Goal: Information Seeking & Learning: Learn about a topic

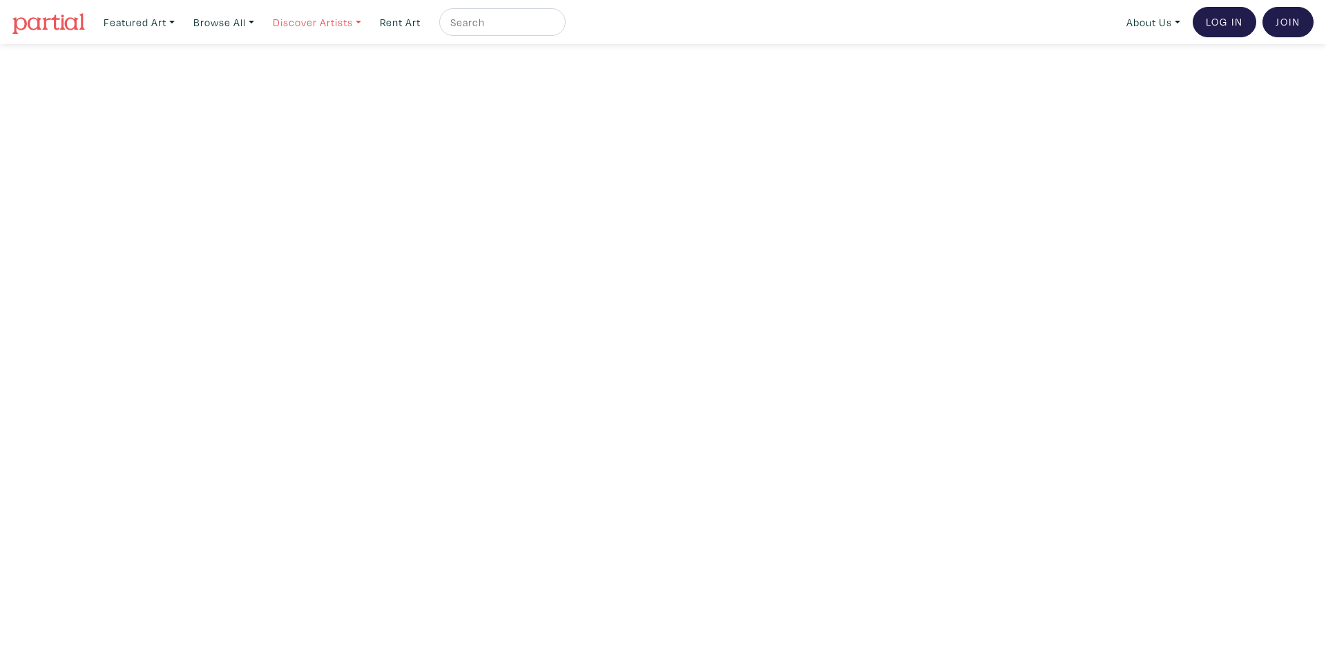
click at [181, 20] on link "Discover Artists" at bounding box center [139, 22] width 84 height 28
click at [318, 59] on link "Newest" at bounding box center [336, 63] width 113 height 12
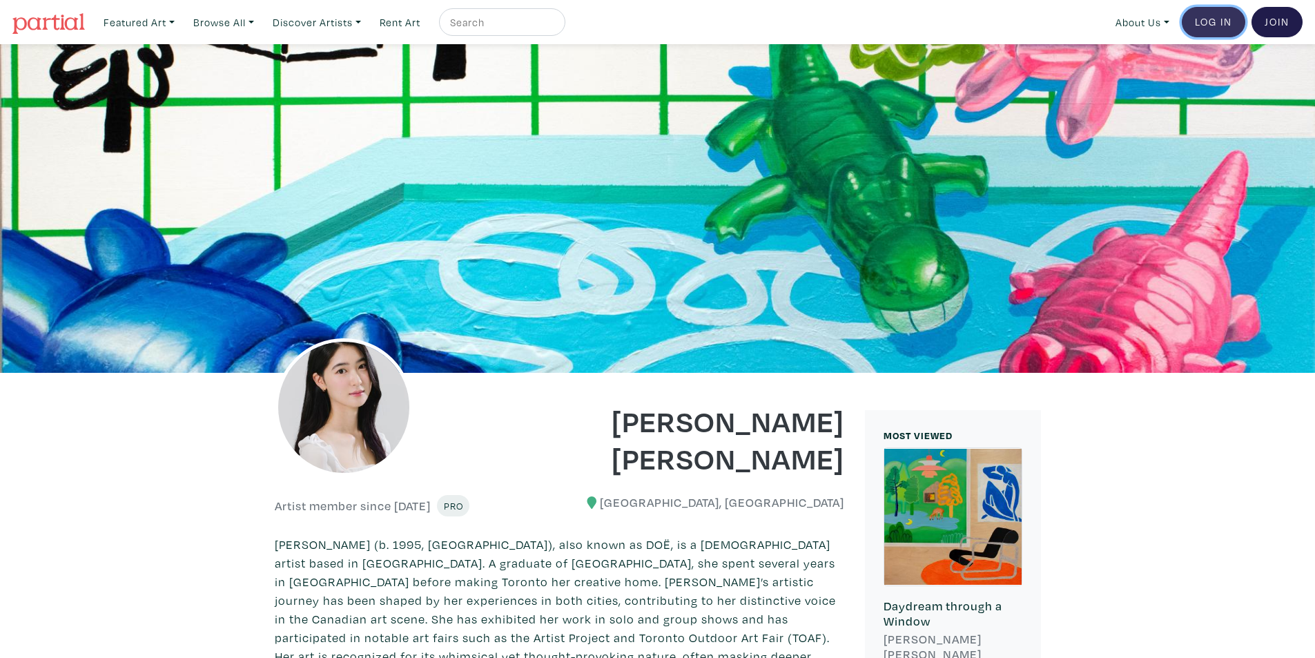
click at [1222, 20] on link "Log In" at bounding box center [1214, 22] width 64 height 30
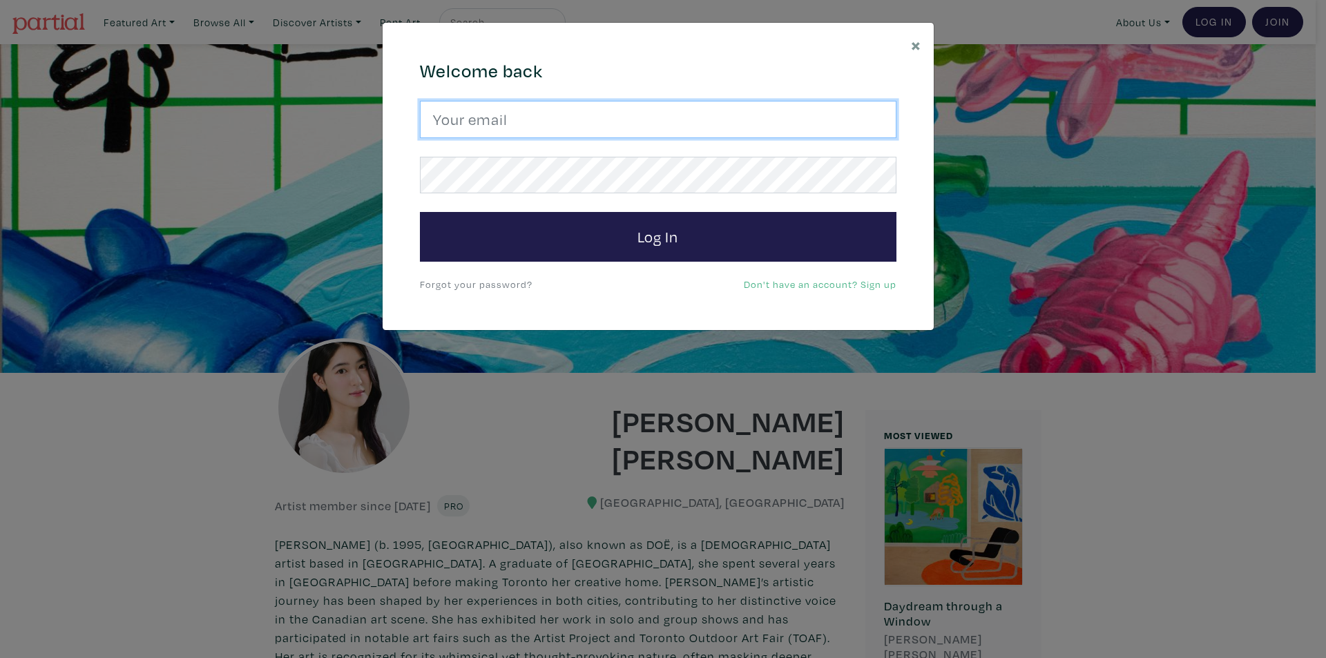
click at [563, 122] on input "email" at bounding box center [658, 119] width 476 height 37
type input "cdavis1976@gmail.com"
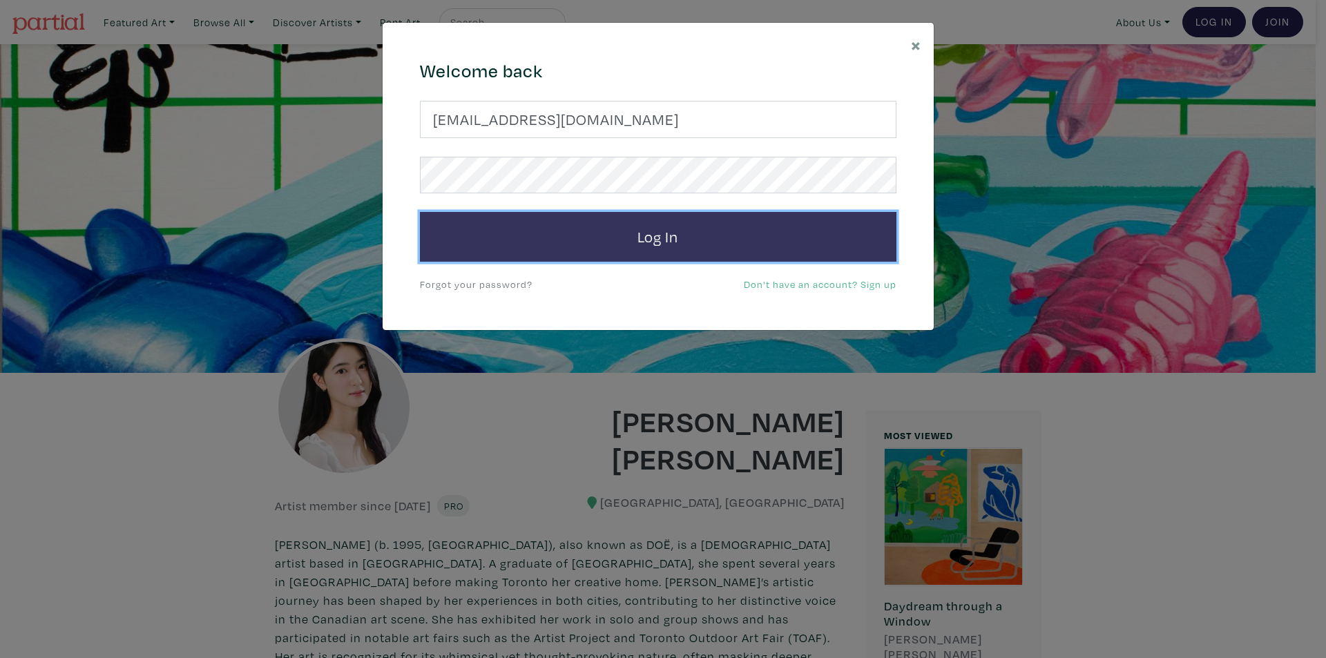
click at [608, 236] on button "Log In" at bounding box center [658, 237] width 476 height 50
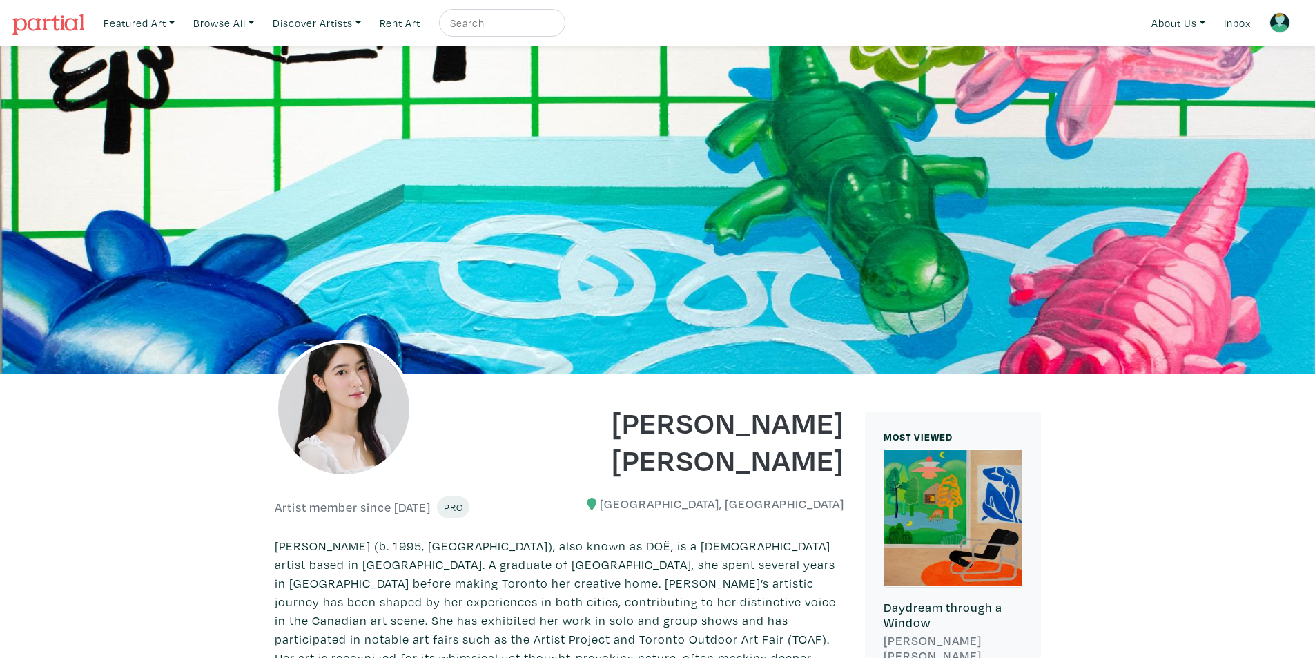
click at [1286, 20] on img at bounding box center [1280, 22] width 21 height 21
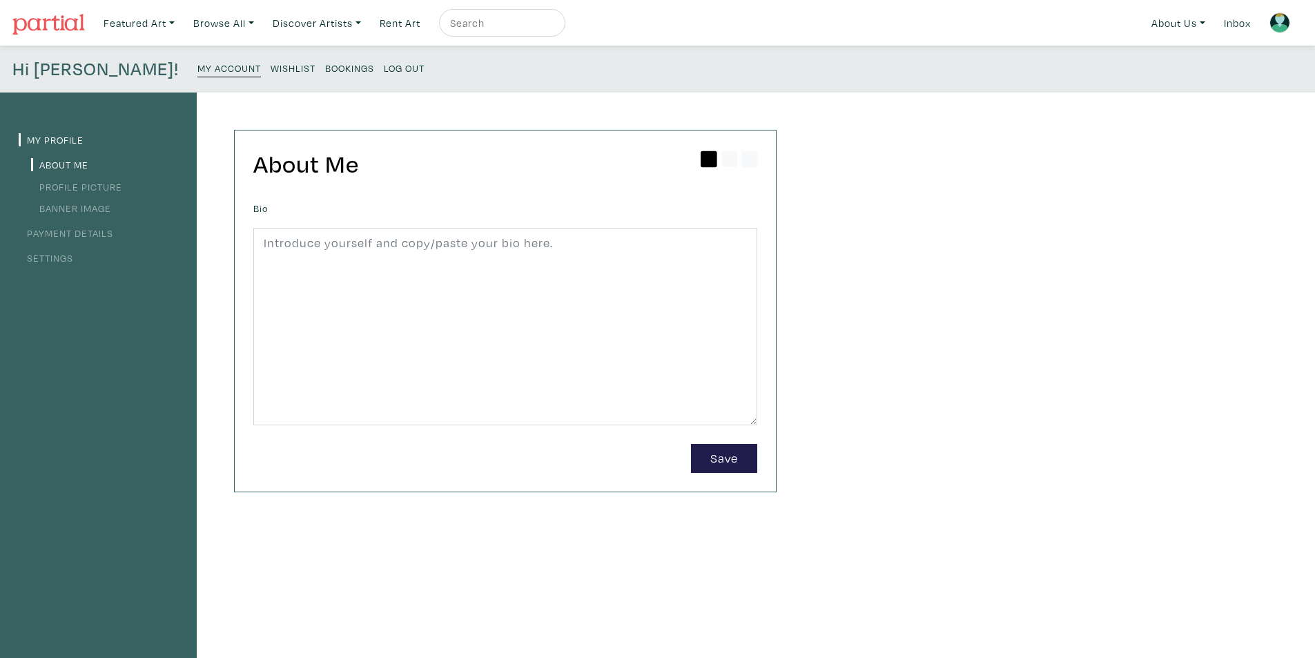
click at [271, 66] on small "Wishlist" at bounding box center [293, 67] width 45 height 13
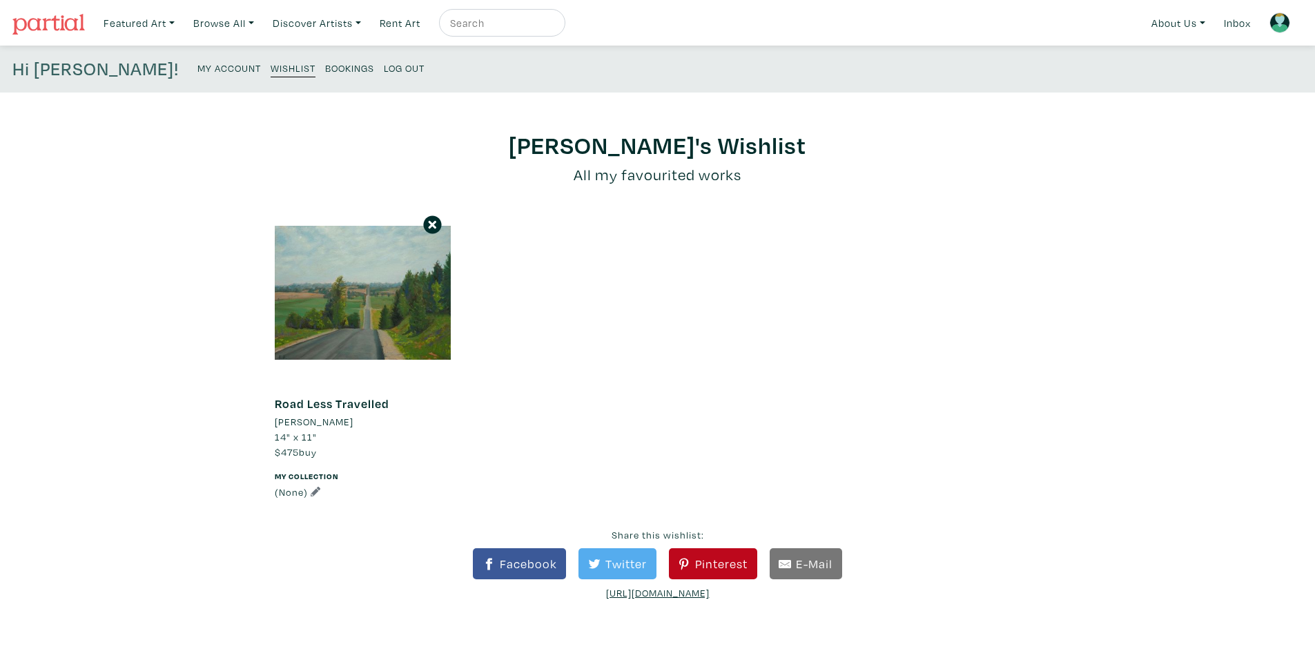
click at [325, 423] on li "[PERSON_NAME]" at bounding box center [314, 421] width 79 height 15
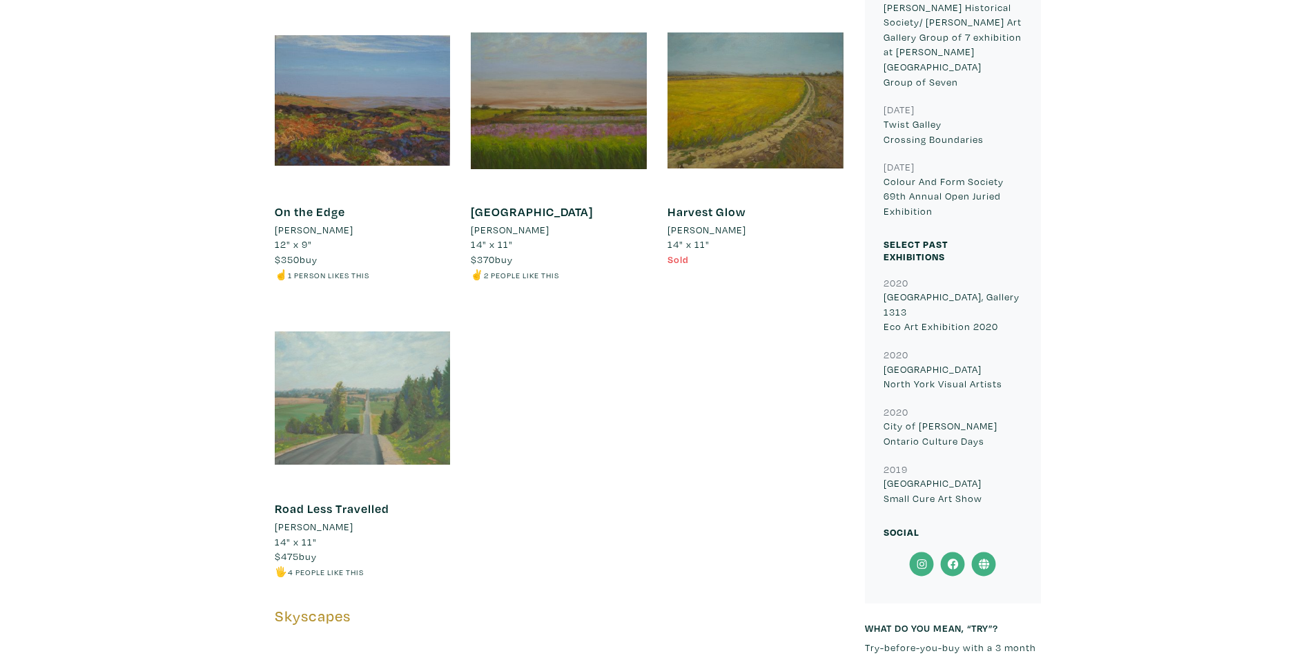
scroll to position [1174, 0]
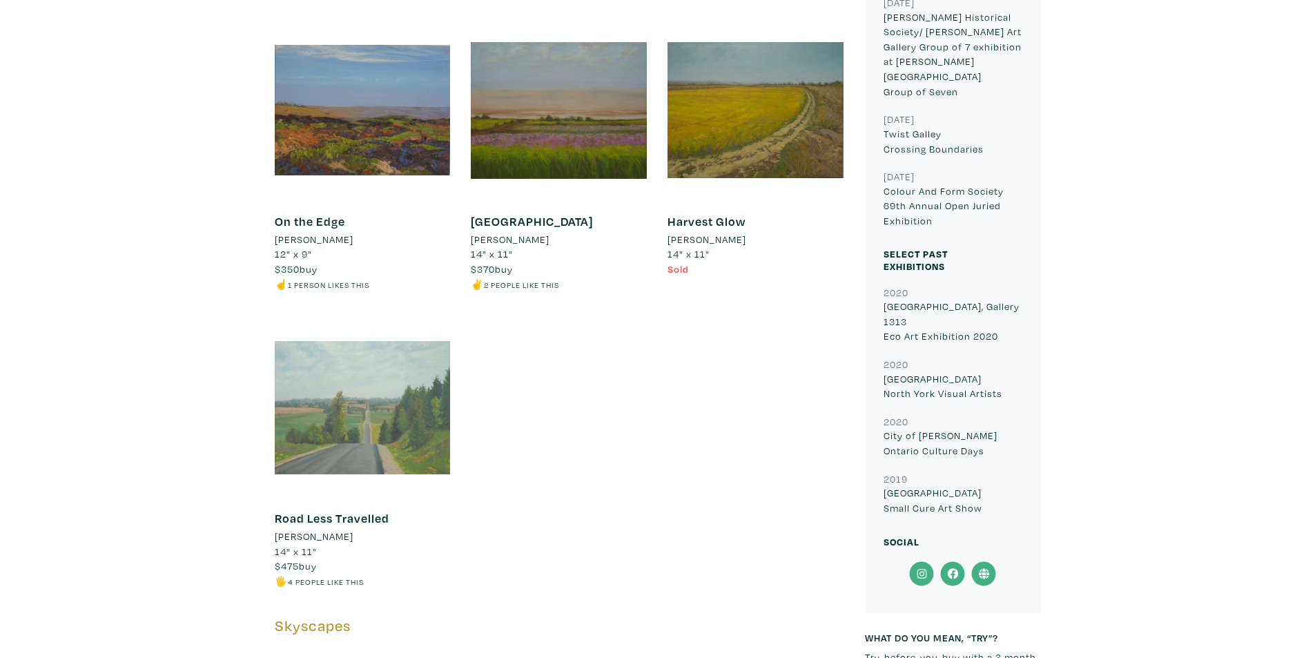
click at [340, 435] on div at bounding box center [363, 408] width 176 height 176
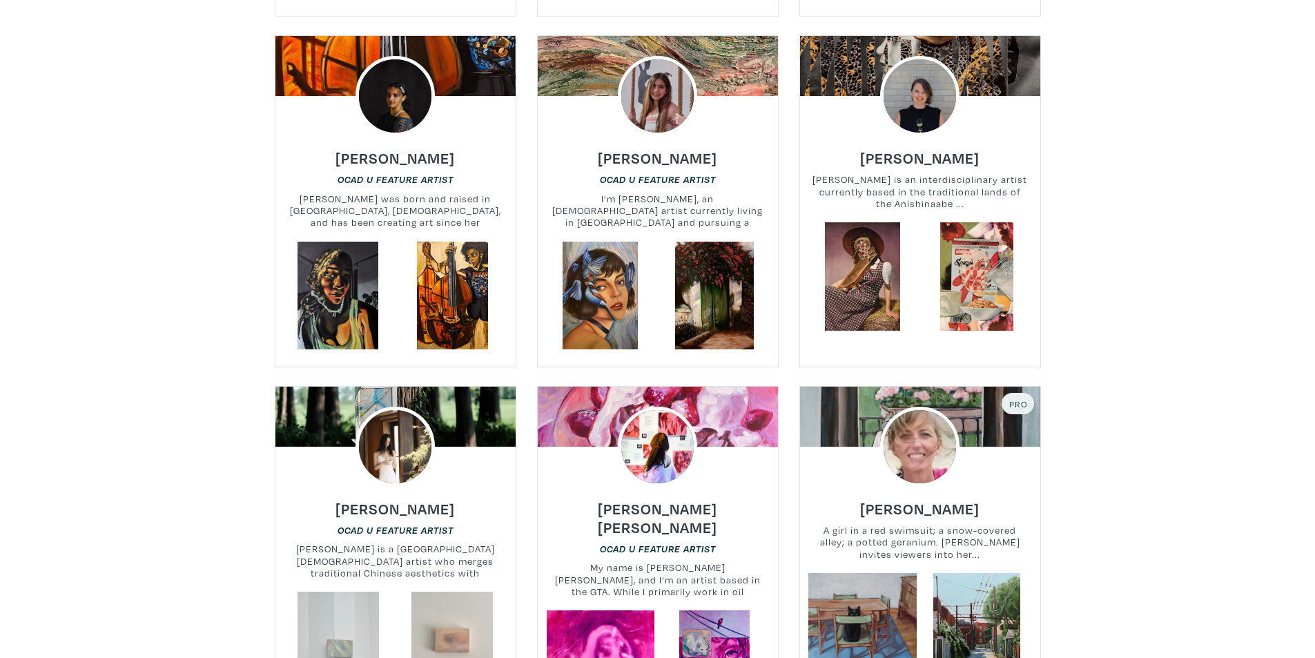
scroll to position [3038, 0]
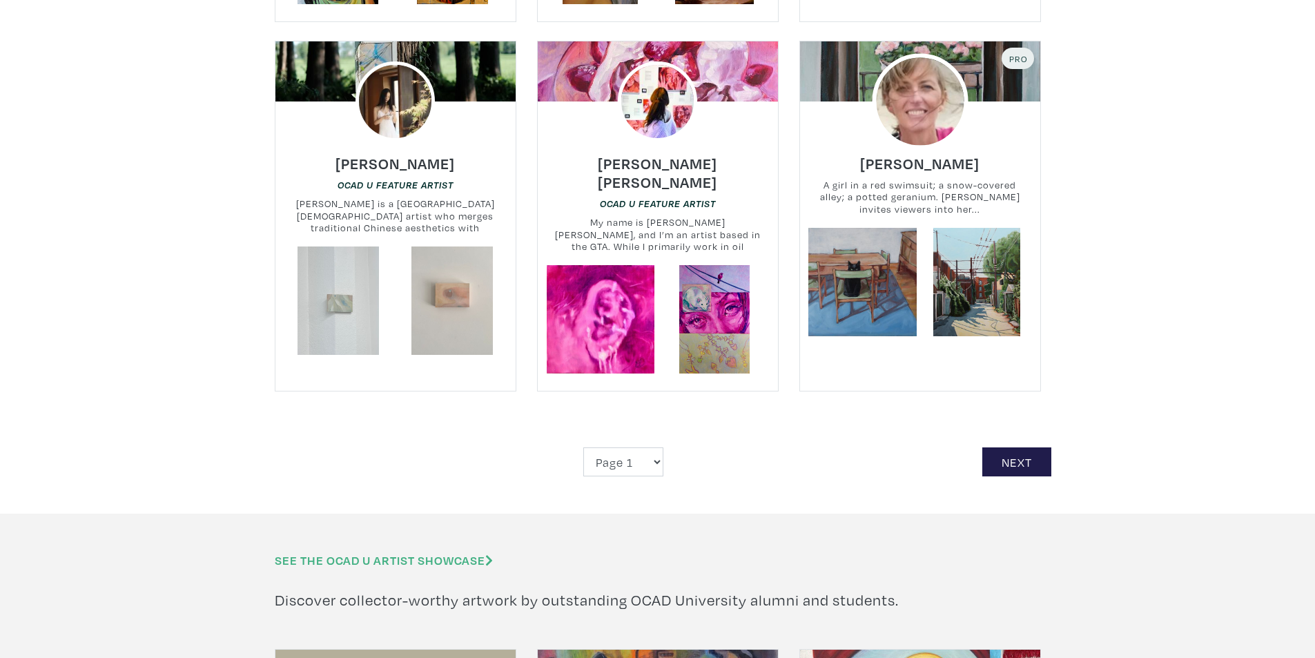
click at [907, 131] on img at bounding box center [920, 102] width 96 height 96
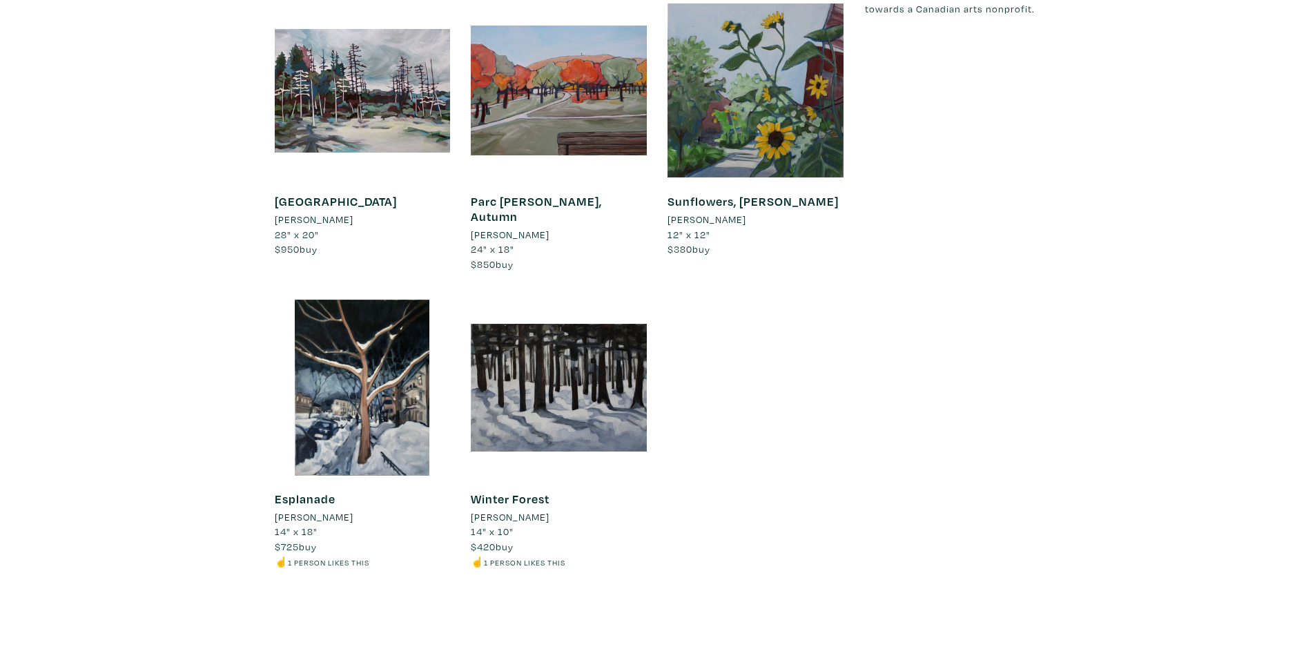
scroll to position [1378, 0]
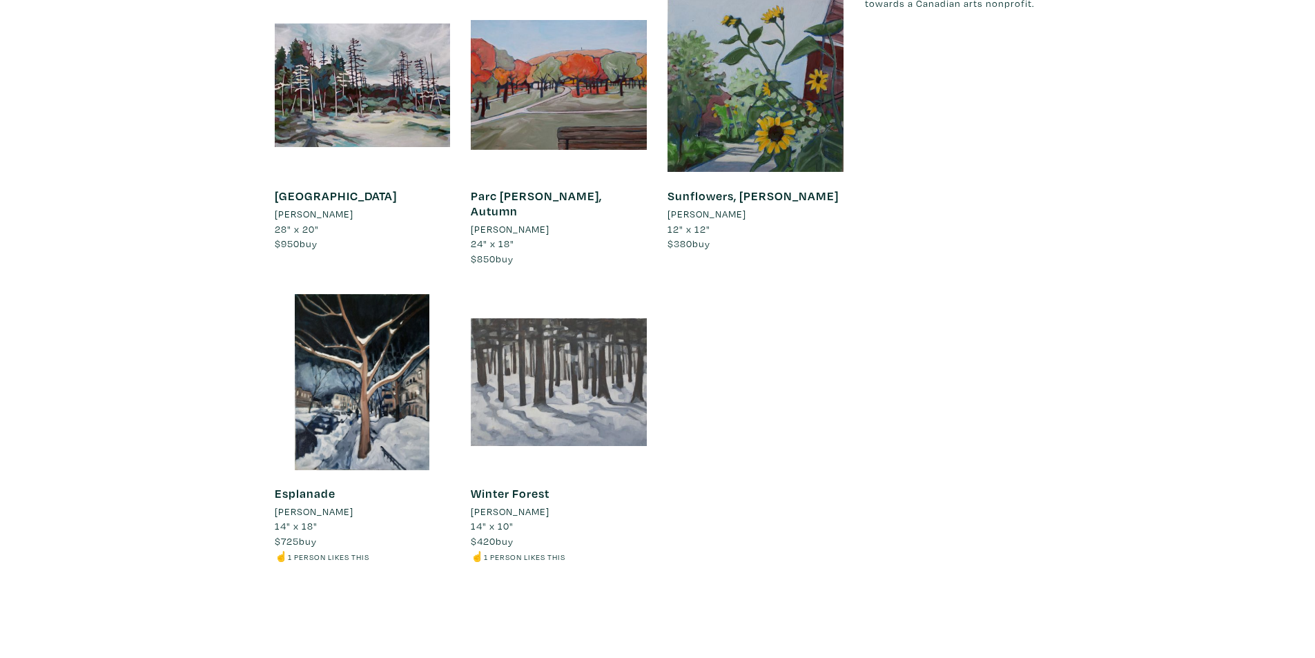
click at [623, 342] on div at bounding box center [559, 382] width 176 height 176
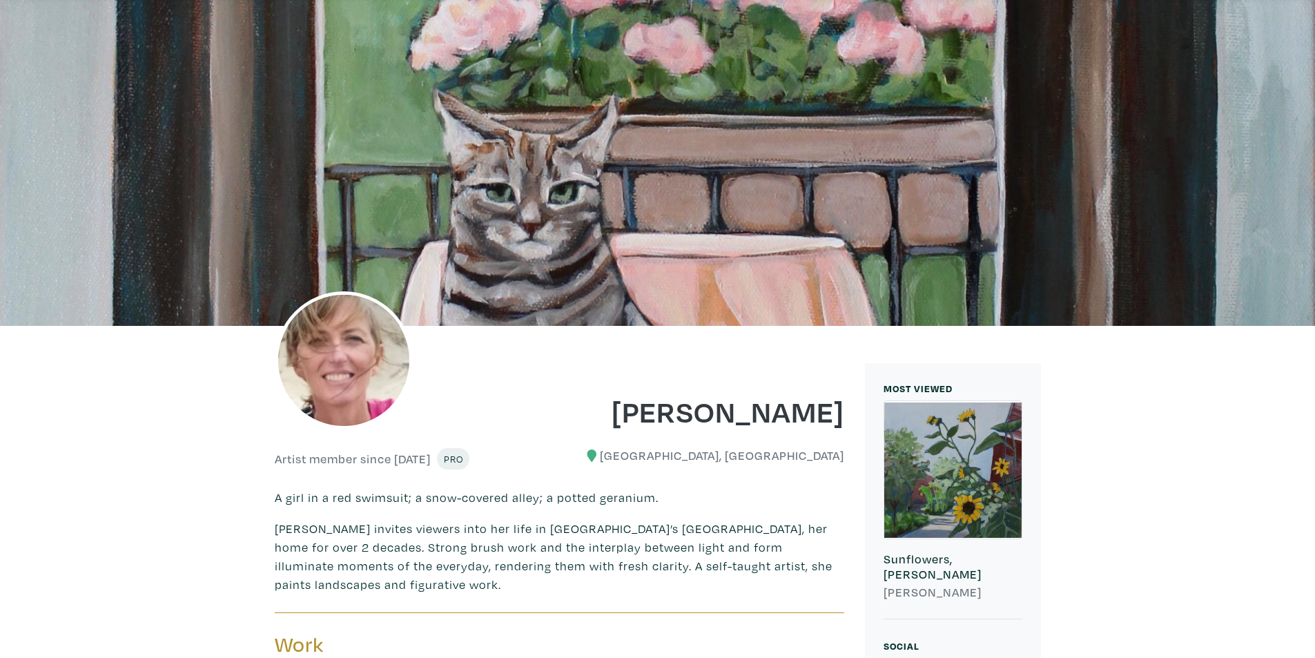
scroll to position [0, 0]
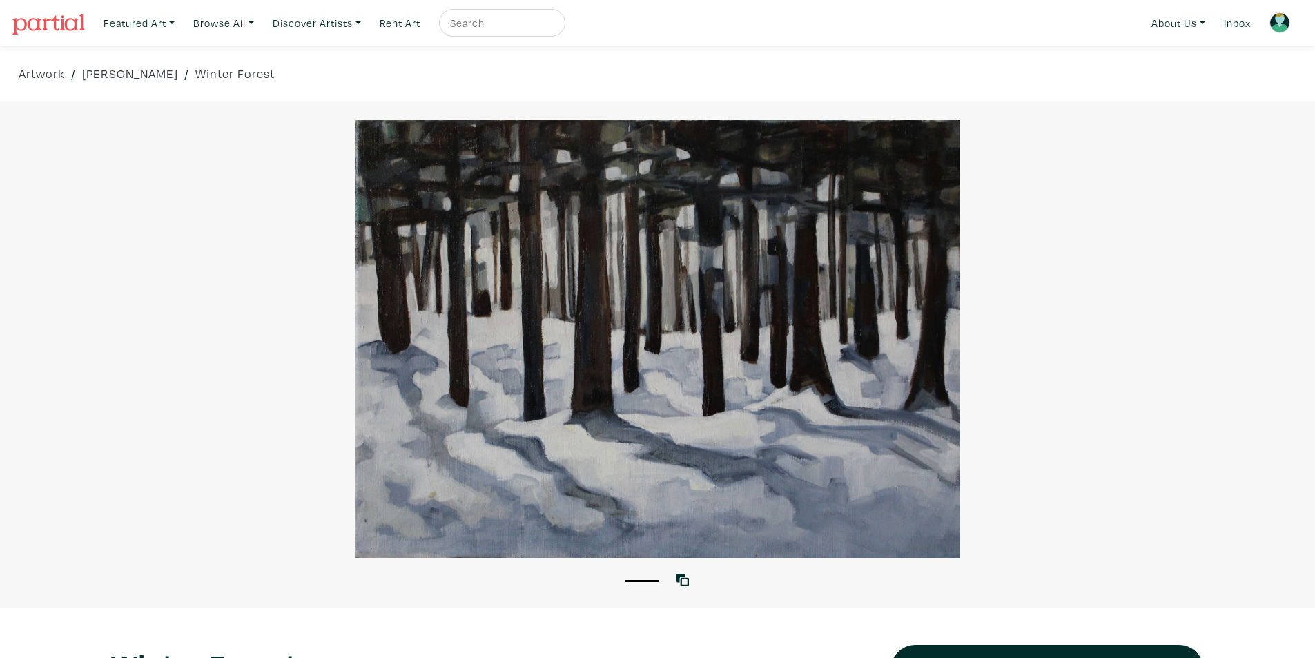
drag, startPoint x: 1320, startPoint y: 21, endPoint x: 654, endPoint y: 50, distance: 666.3
click at [968, 48] on div "Artwork / [PERSON_NAME] / [GEOGRAPHIC_DATA]" at bounding box center [657, 74] width 1315 height 56
click at [181, 24] on link "Discover Artists" at bounding box center [139, 23] width 84 height 28
click at [314, 90] on link "[PERSON_NAME] U Showcase" at bounding box center [336, 102] width 113 height 26
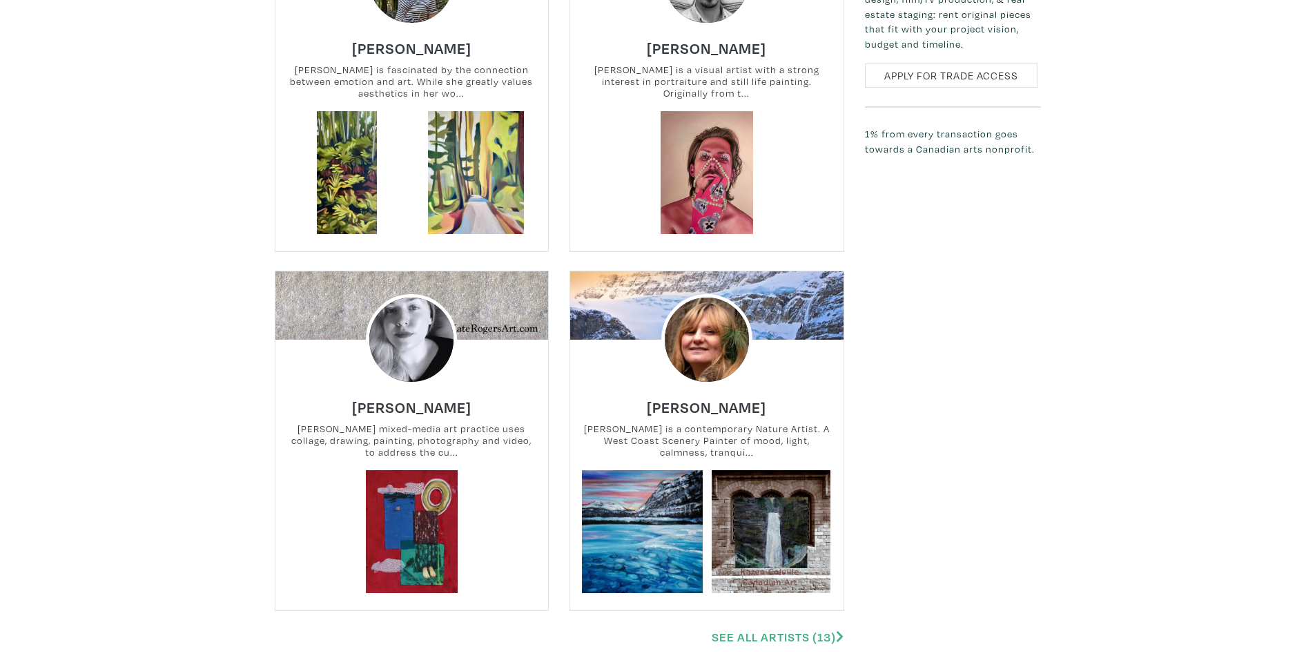
scroll to position [1243, 0]
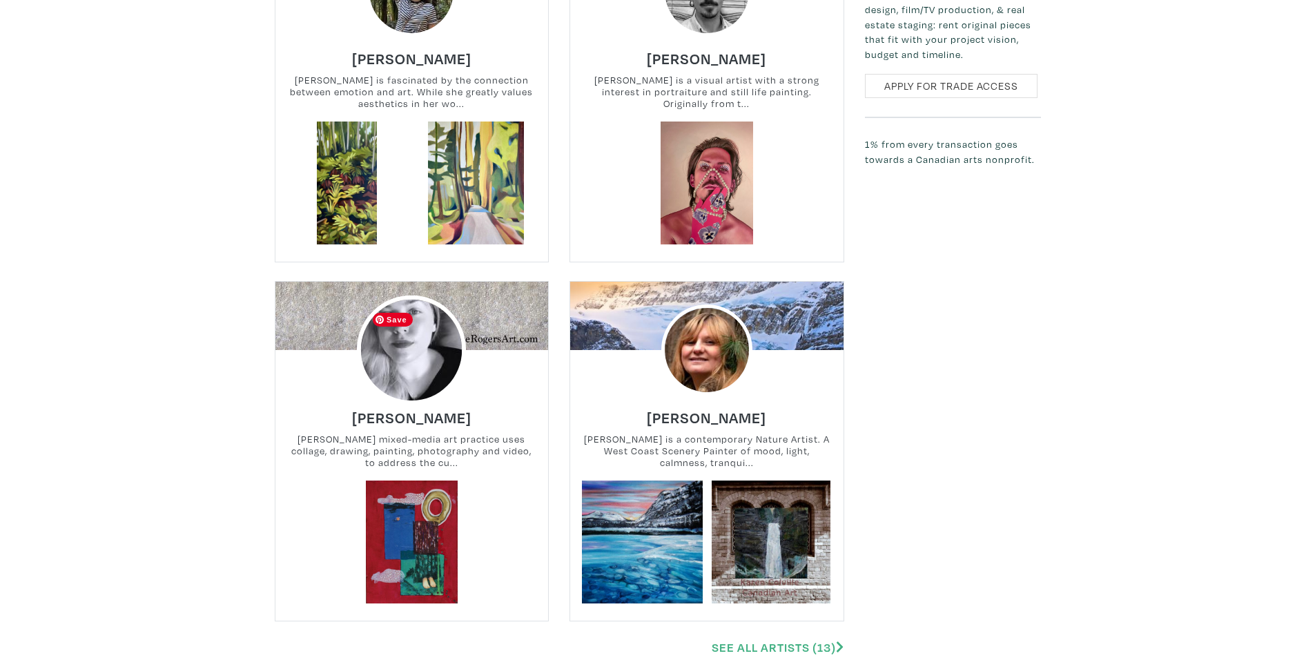
click at [398, 365] on img at bounding box center [411, 350] width 109 height 109
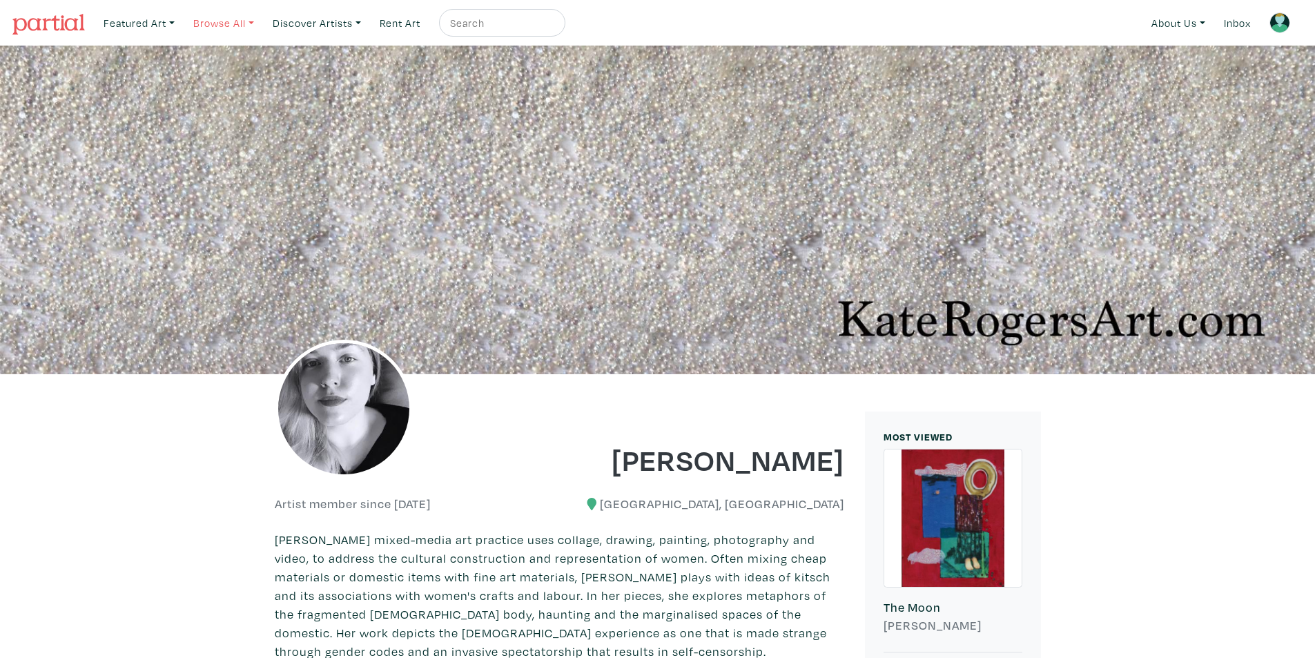
click at [181, 20] on link "Browse All" at bounding box center [139, 23] width 84 height 28
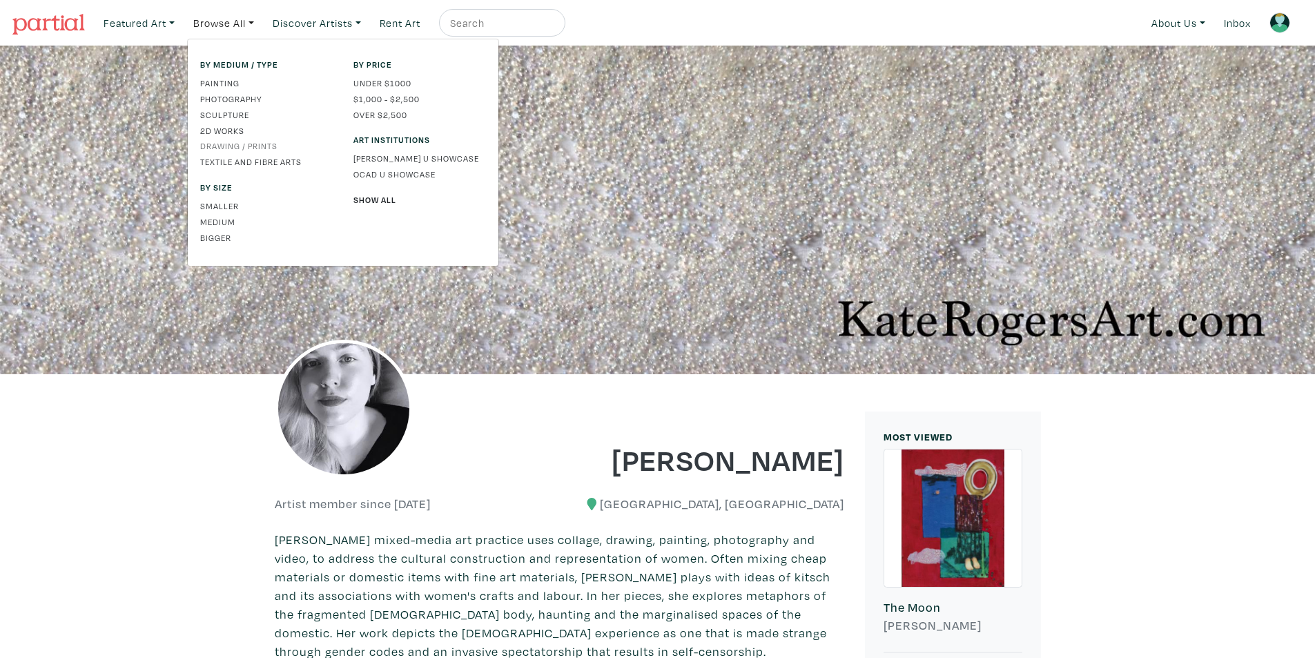
click at [275, 145] on link "Drawing / Prints" at bounding box center [266, 145] width 133 height 12
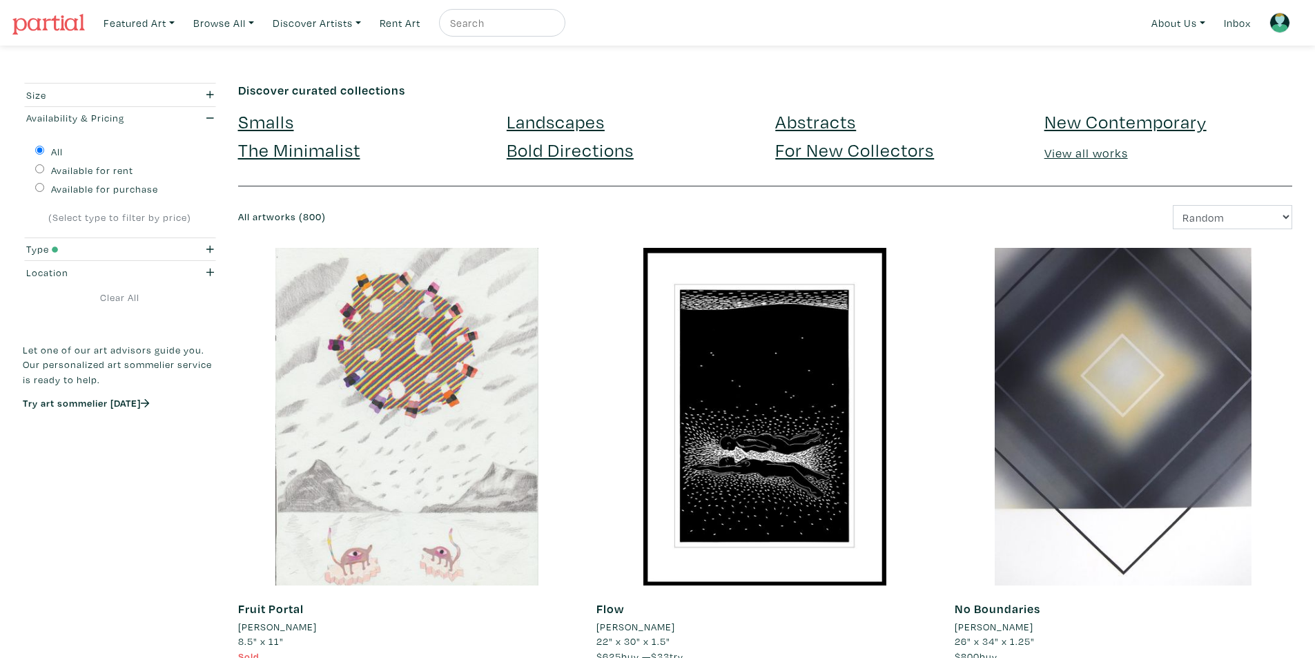
click at [285, 148] on link "The Minimalist" at bounding box center [299, 149] width 122 height 24
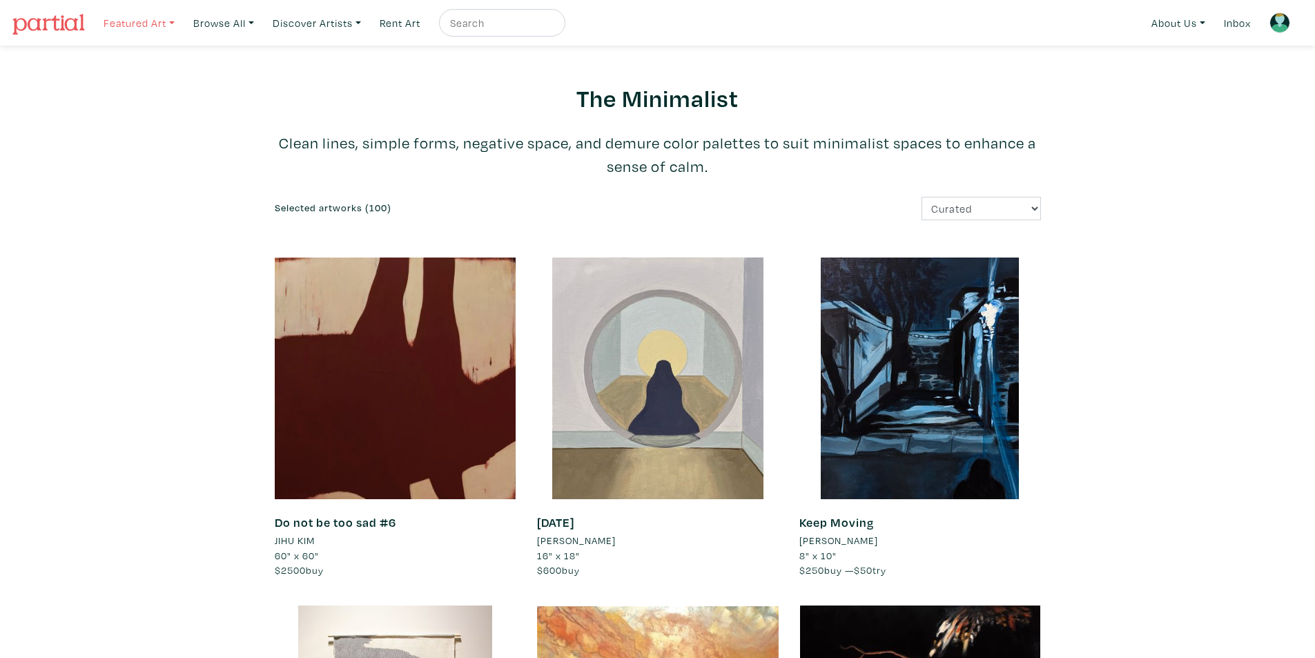
click at [104, 21] on link "Featured Art" at bounding box center [139, 23] width 84 height 28
click at [181, 23] on link "Browse All" at bounding box center [139, 23] width 84 height 28
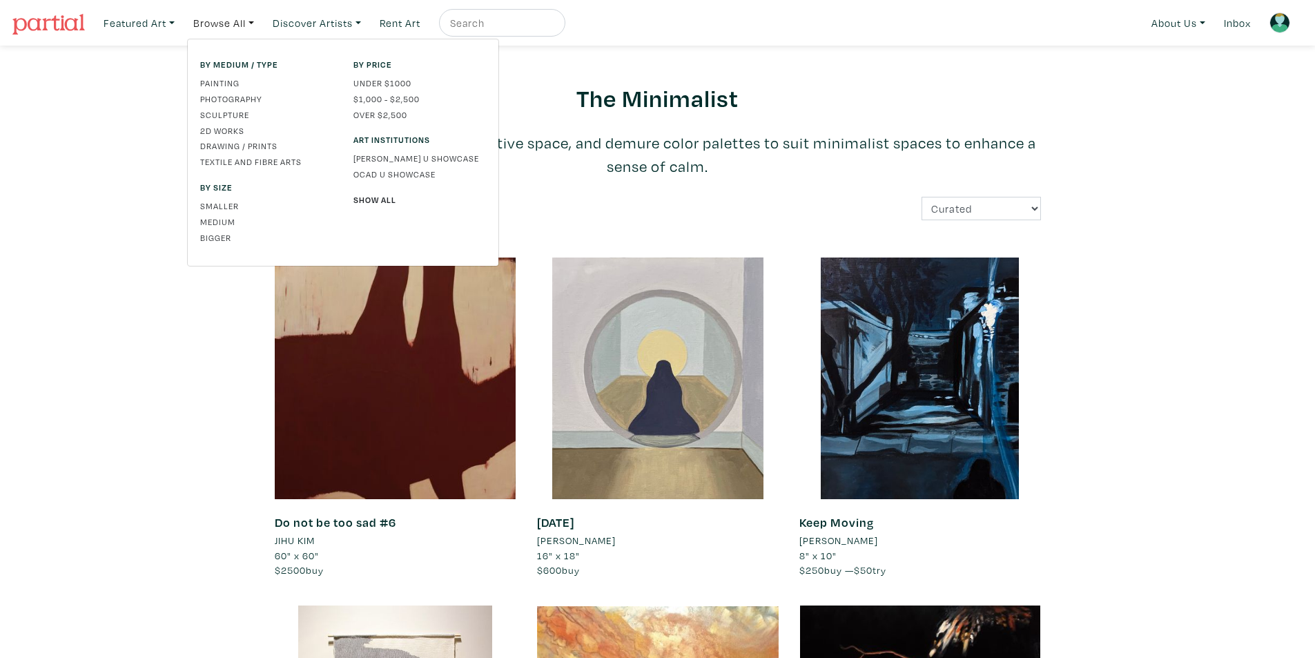
click at [230, 90] on div "By medium / type Painting Photography Sculpture 2D works Drawing / Prints Texti…" at bounding box center [266, 152] width 153 height 189
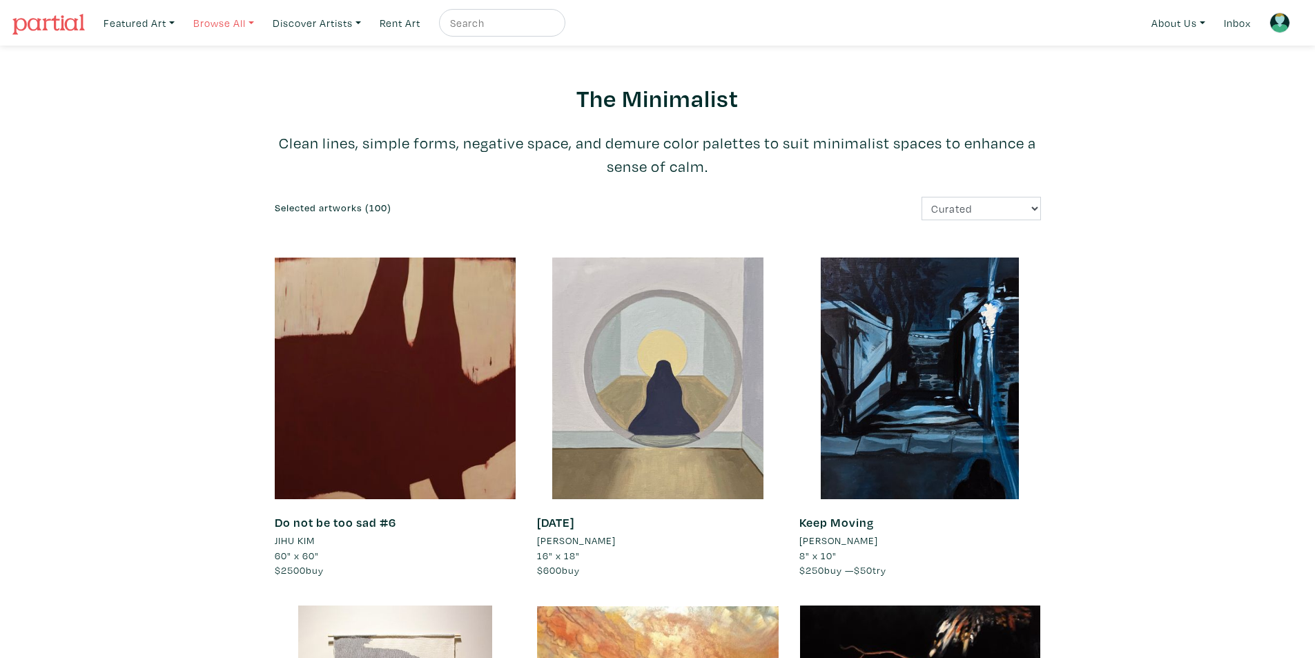
click at [181, 35] on link "Browse All" at bounding box center [139, 23] width 84 height 28
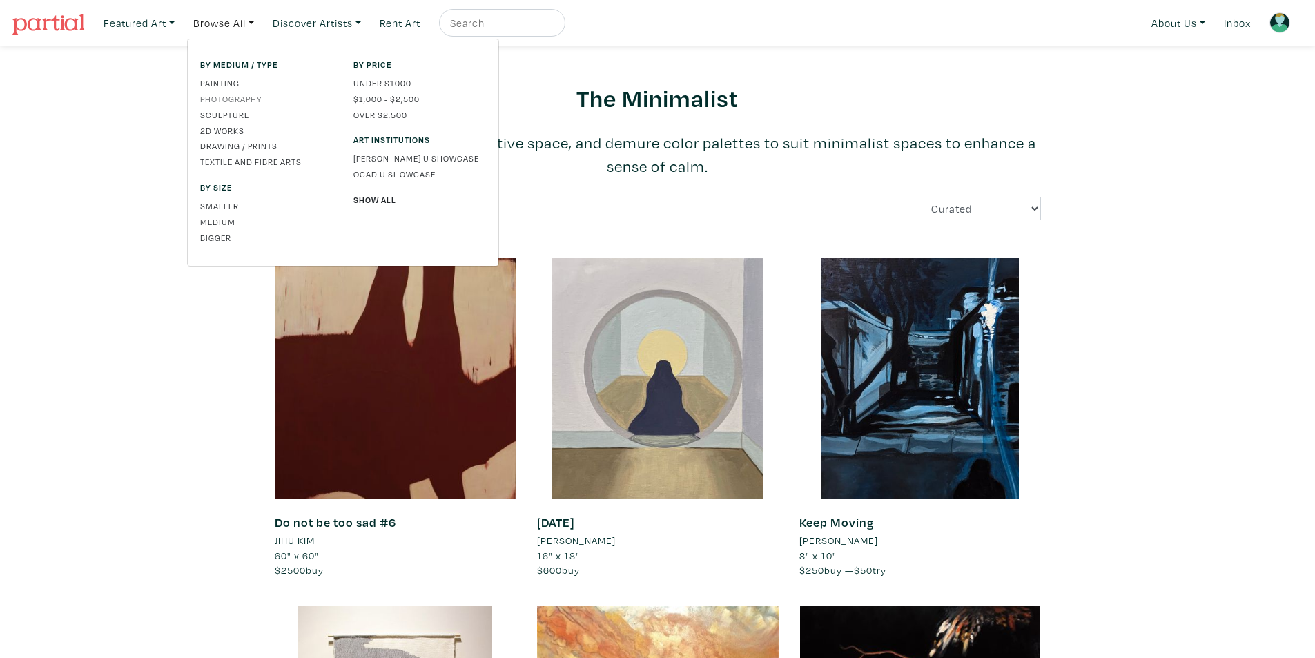
click at [228, 93] on link "Photography" at bounding box center [266, 99] width 133 height 12
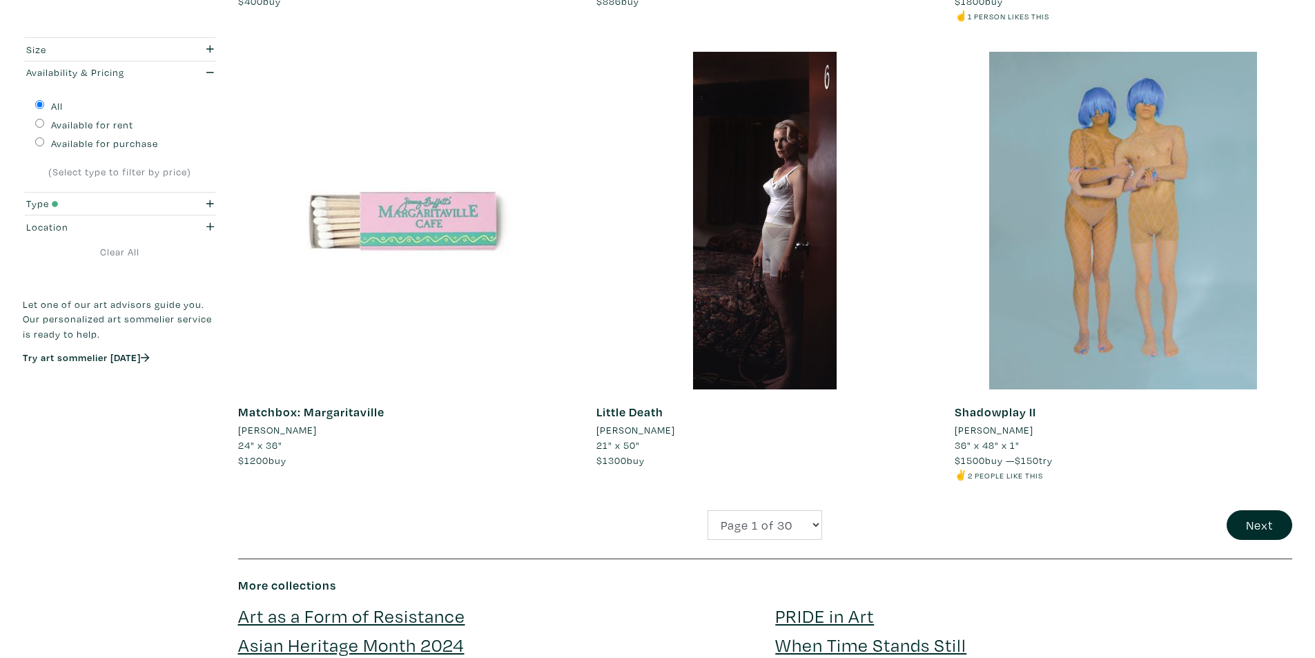
scroll to position [3475, 0]
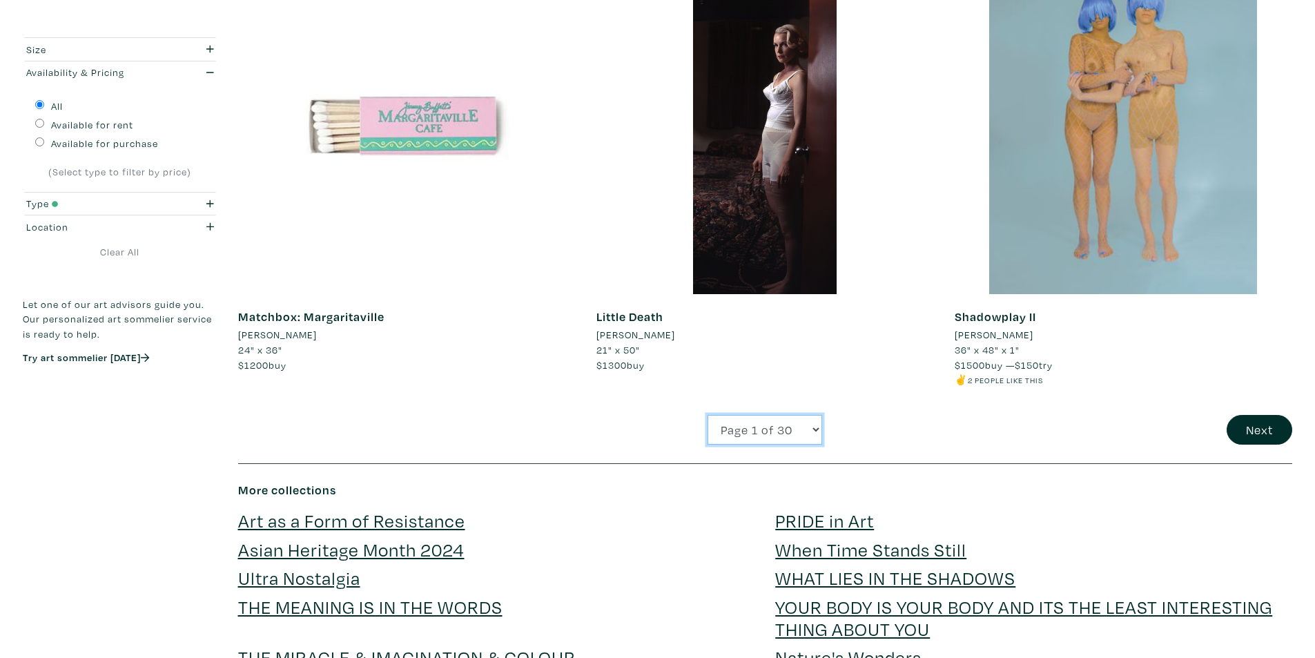
click at [799, 423] on select "Page 1 of 30 Page 2 of 30 Page 3 of 30 Page 4 of 30 Page 5 of 30 Page 6 of 30 P…" at bounding box center [765, 430] width 115 height 30
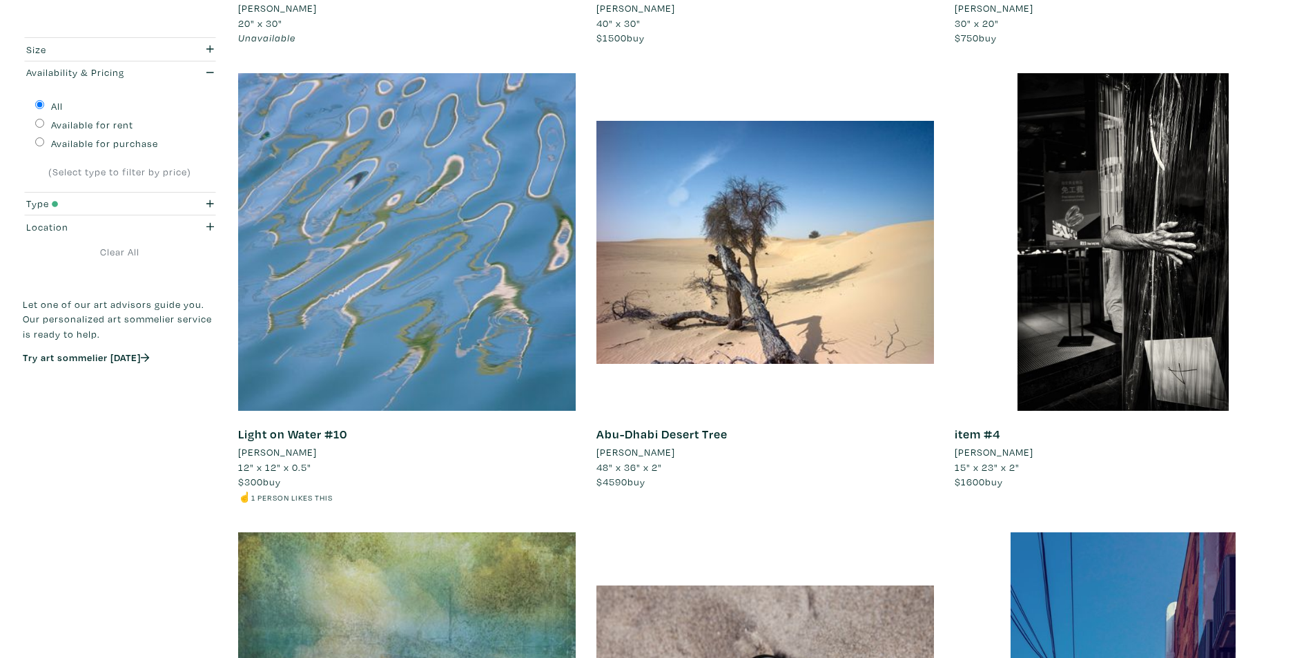
scroll to position [2439, 0]
click at [209, 51] on icon "button" at bounding box center [210, 49] width 8 height 10
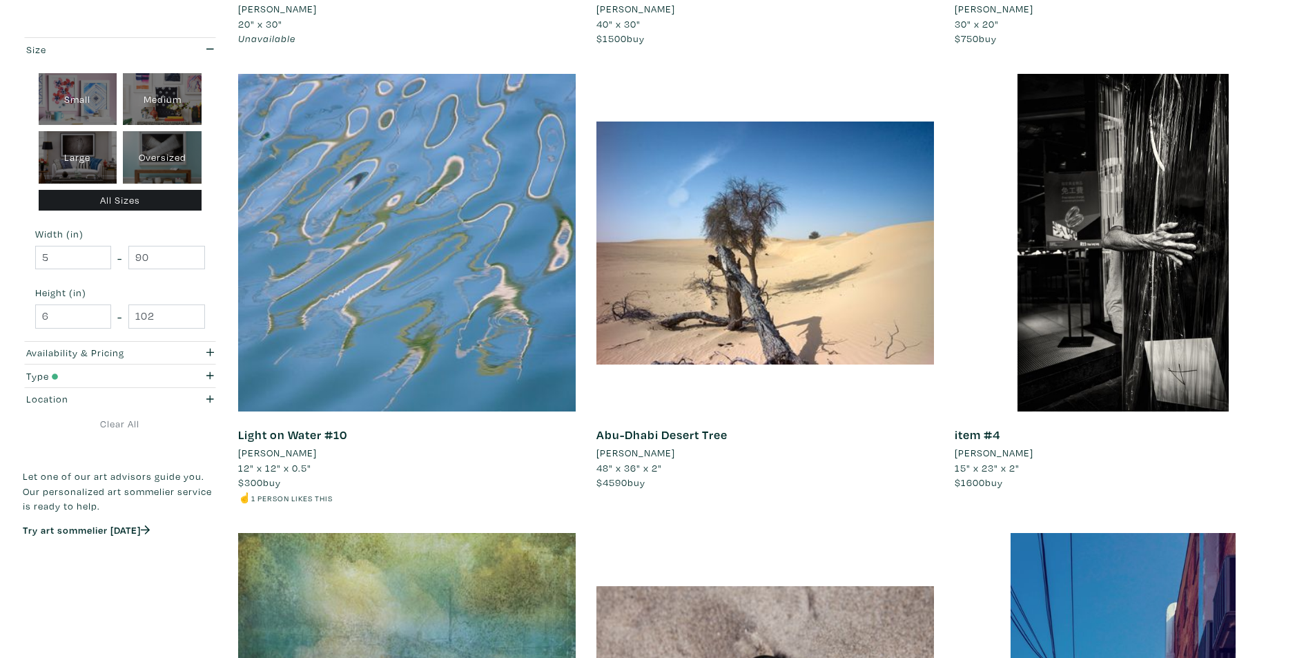
click at [153, 107] on div "Medium" at bounding box center [162, 99] width 79 height 52
type input "16"
type input "28"
type input "16"
type input "28"
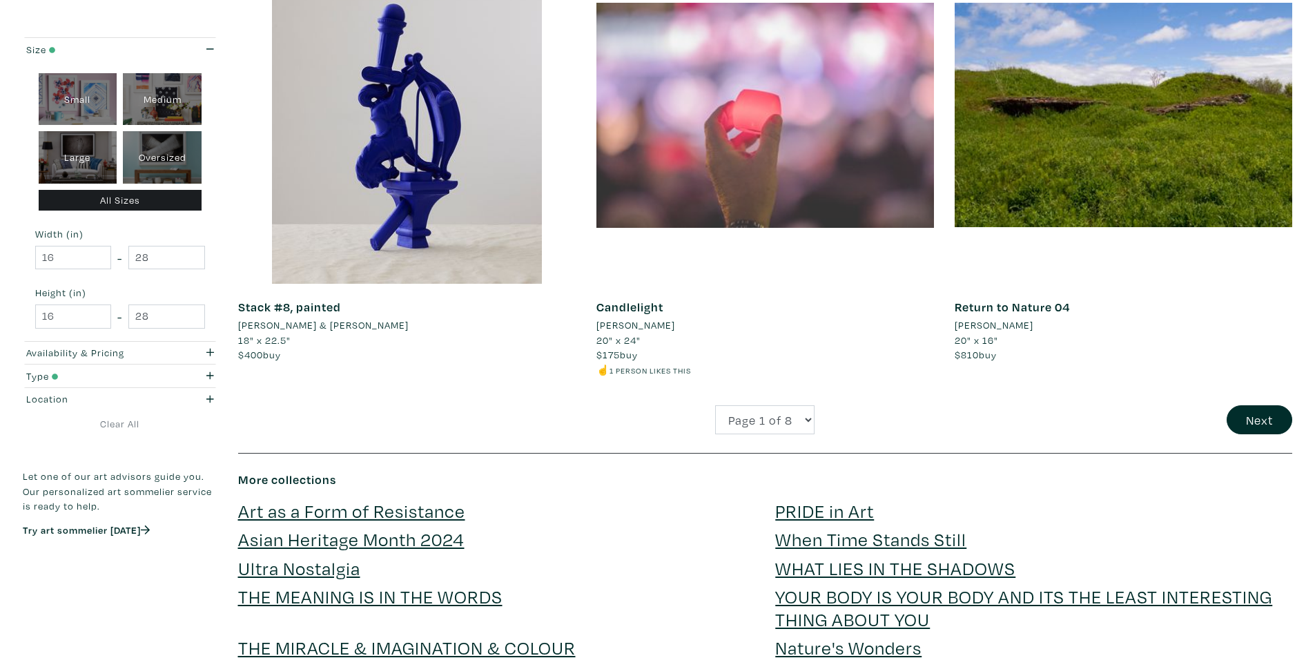
scroll to position [3520, 0]
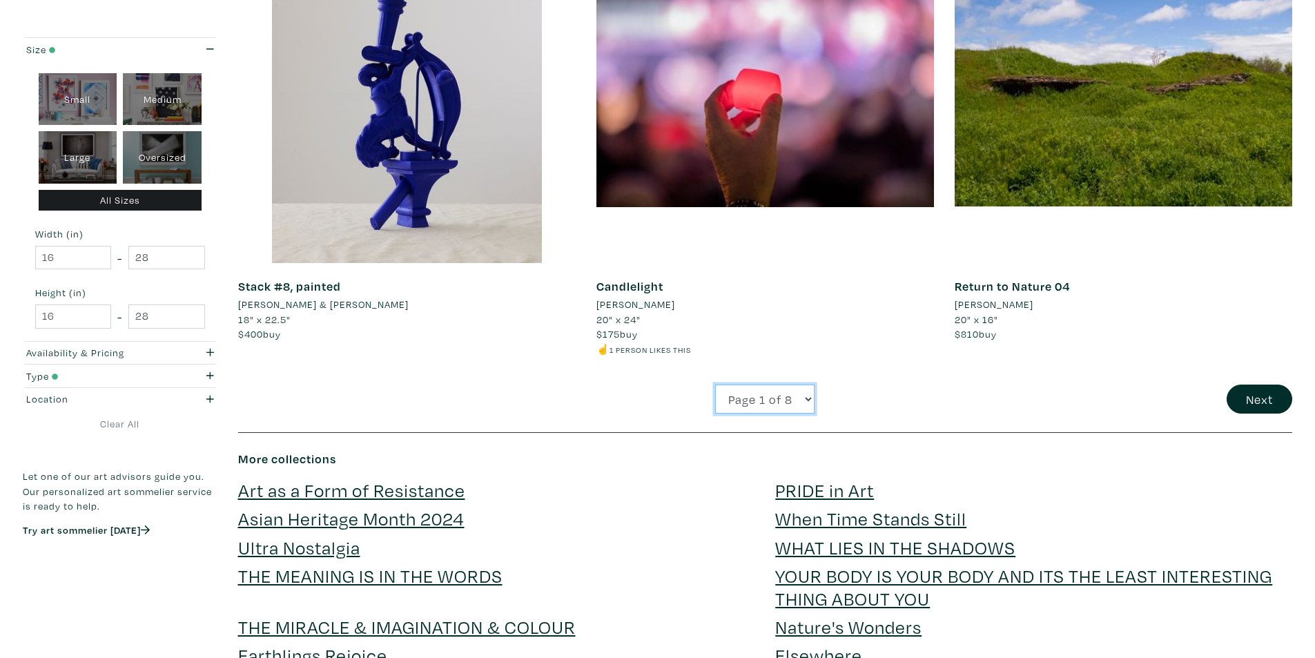
click at [800, 409] on select "Page 1 of 8 Page 2 of 8 Page 3 of 8 Page 4 of 8 Page 5 of 8 Page 6 of 8 Page 7 …" at bounding box center [764, 400] width 99 height 30
select select "2"
click at [715, 385] on select "Page 1 of 8 Page 2 of 8 Page 3 of 8 Page 4 of 8 Page 5 of 8 Page 6 of 8 Page 7 …" at bounding box center [764, 400] width 99 height 30
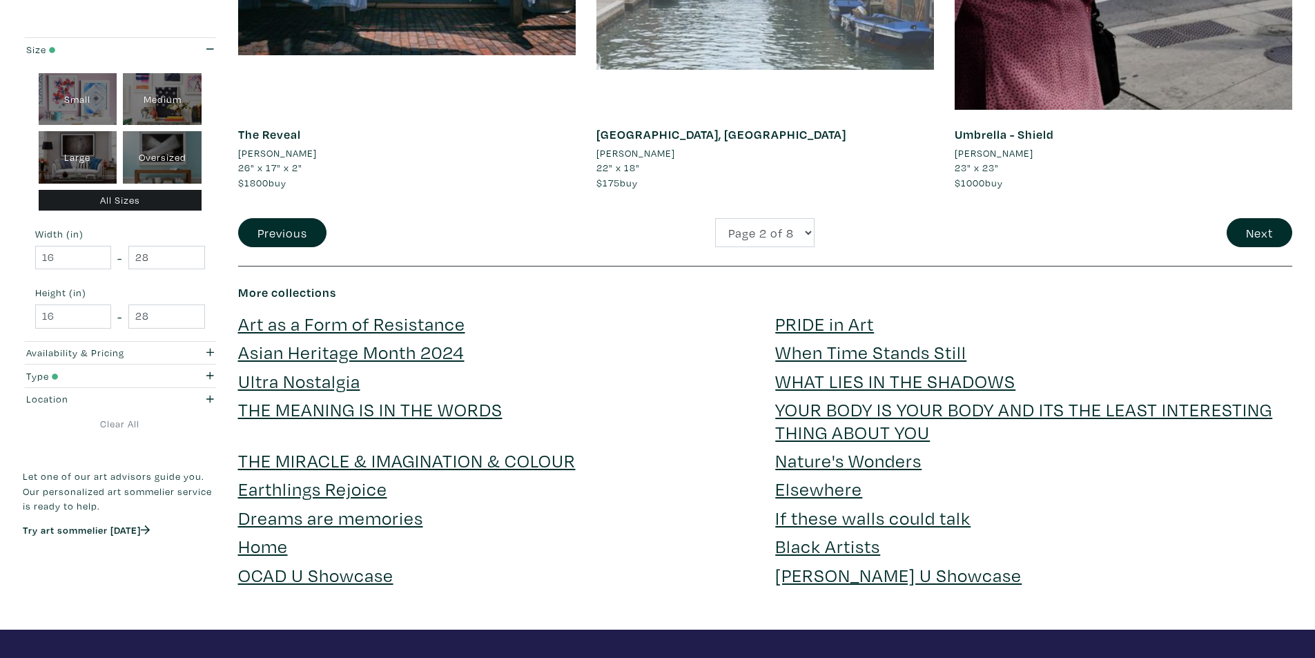
scroll to position [3520, 0]
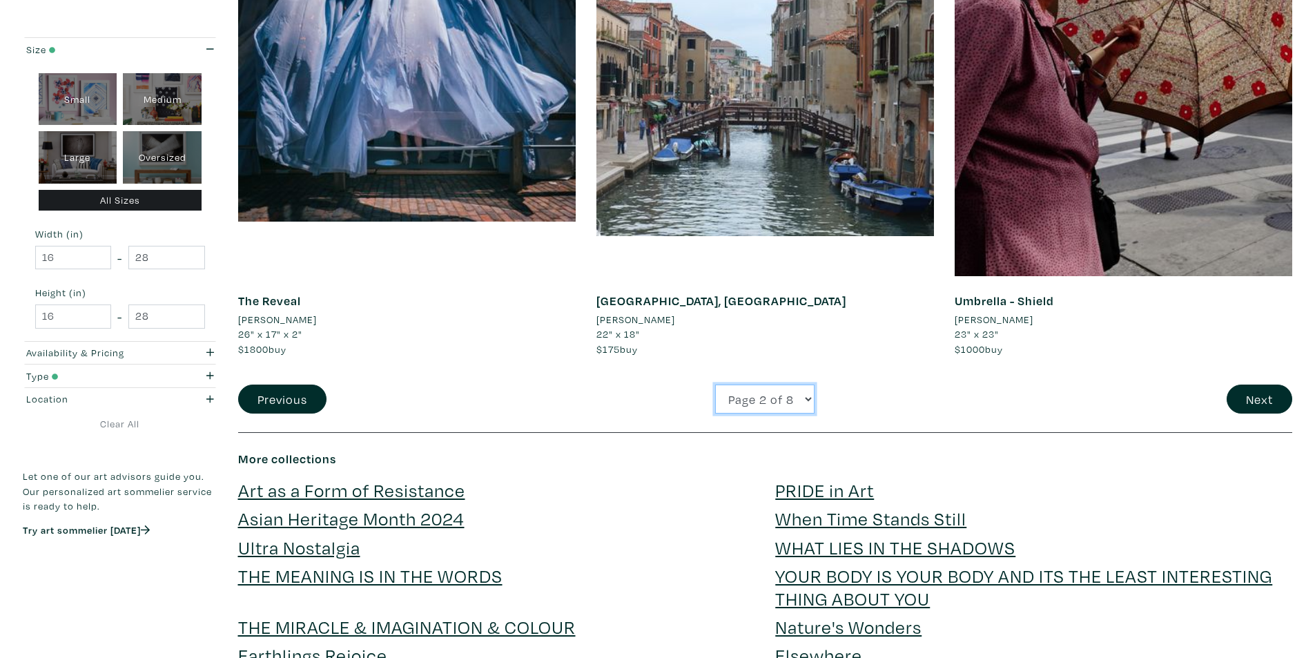
click at [776, 392] on select "Page 1 of 8 Page 2 of 8 Page 3 of 8 Page 4 of 8 Page 5 of 8 Page 6 of 8 Page 7 …" at bounding box center [764, 400] width 99 height 30
select select "3"
click at [715, 385] on select "Page 1 of 8 Page 2 of 8 Page 3 of 8 Page 4 of 8 Page 5 of 8 Page 6 of 8 Page 7 …" at bounding box center [764, 400] width 99 height 30
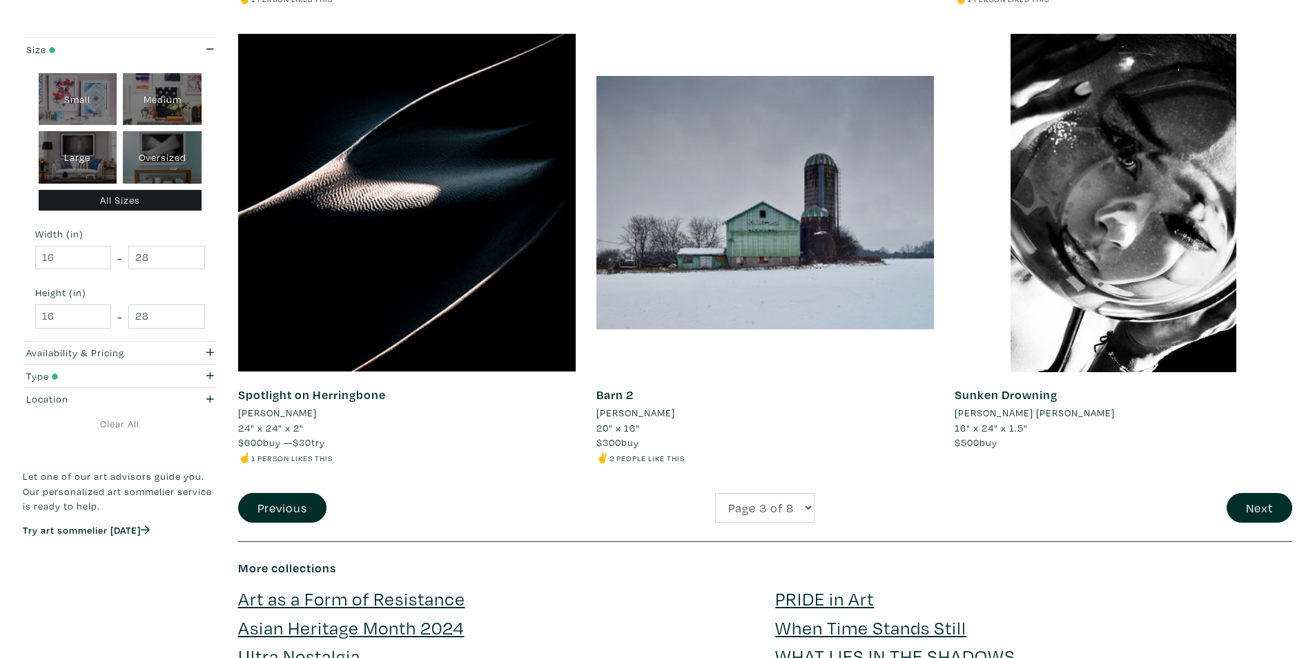
scroll to position [3522, 0]
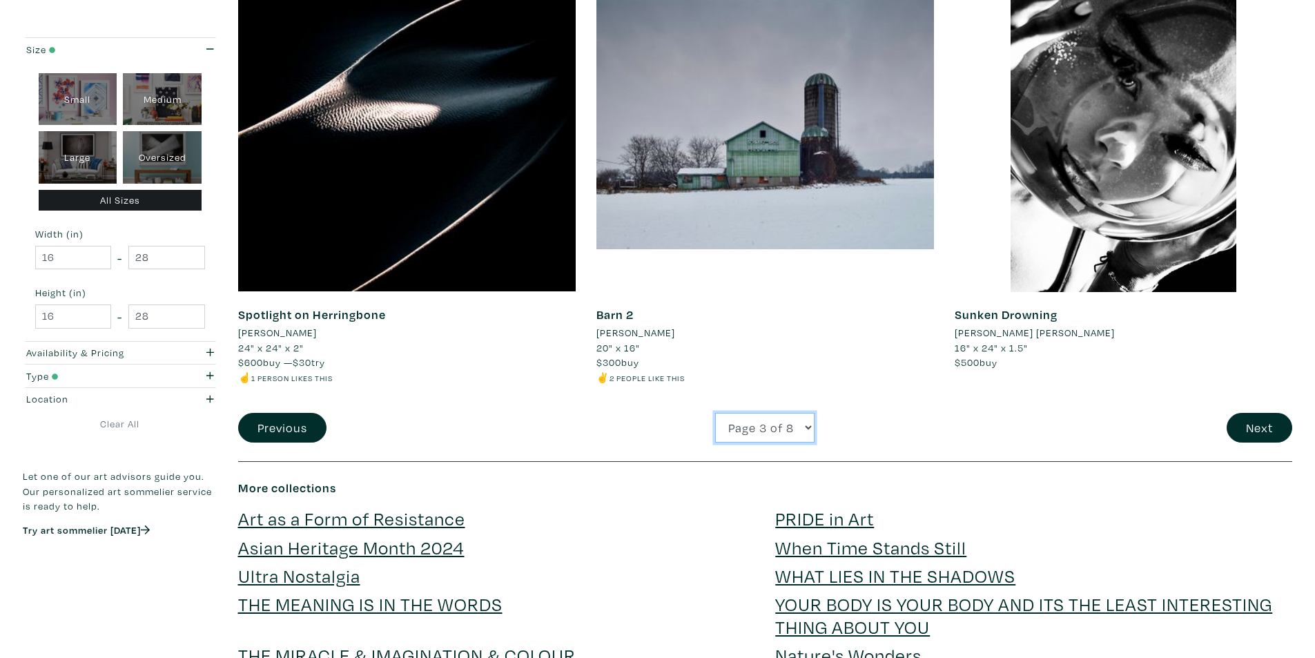
click at [807, 413] on select "Page 1 of 8 Page 2 of 8 Page 3 of 8 Page 4 of 8 Page 5 of 8 Page 6 of 8 Page 7 …" at bounding box center [764, 428] width 99 height 30
select select "4"
click at [715, 413] on select "Page 1 of 8 Page 2 of 8 Page 3 of 8 Page 4 of 8 Page 5 of 8 Page 6 of 8 Page 7 …" at bounding box center [764, 428] width 99 height 30
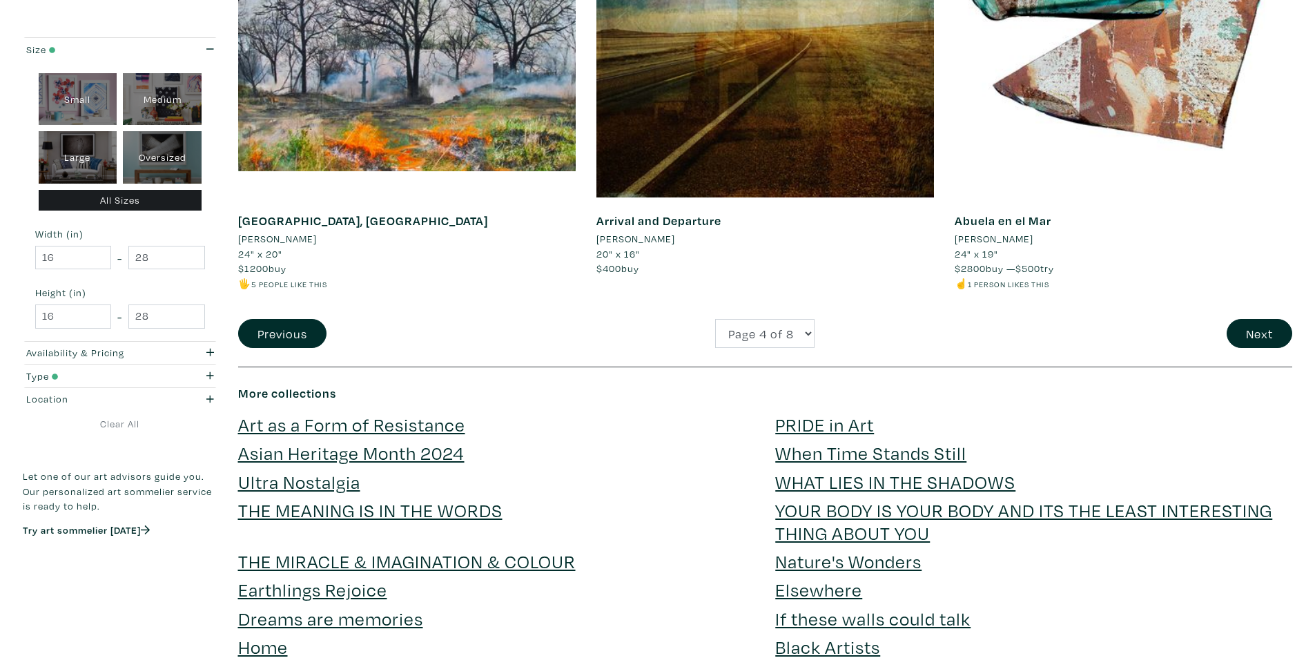
scroll to position [3689, 0]
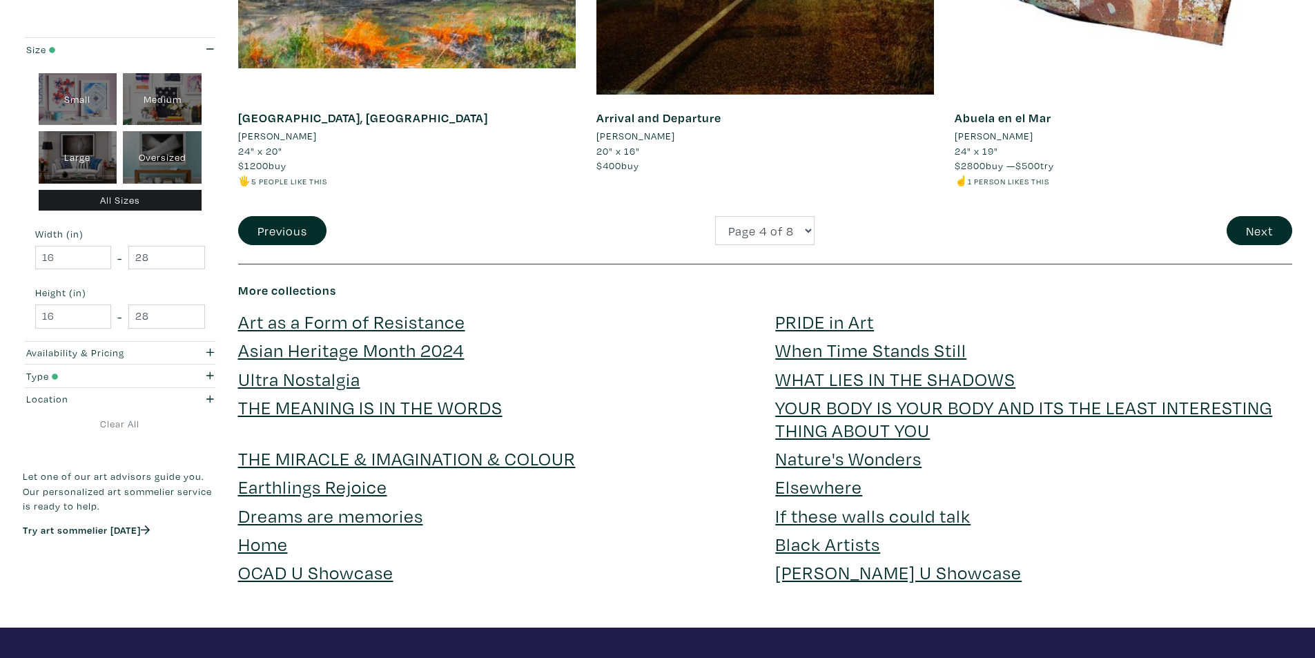
drag, startPoint x: 1318, startPoint y: 196, endPoint x: 1387, endPoint y: 587, distance: 397.0
click at [388, 446] on link "THE MIRACLE & IMAGINATION & COLOUR" at bounding box center [407, 458] width 338 height 24
